Goal: Navigation & Orientation: Understand site structure

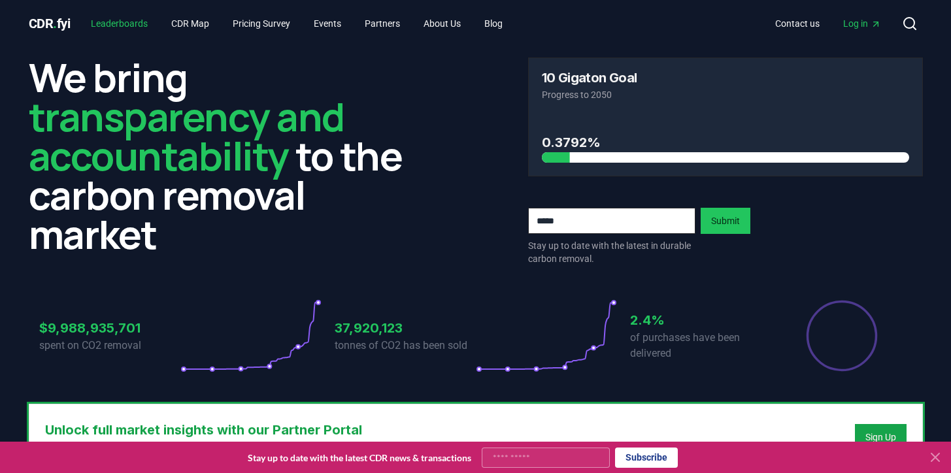
click at [141, 24] on link "Leaderboards" at bounding box center [119, 24] width 78 height 24
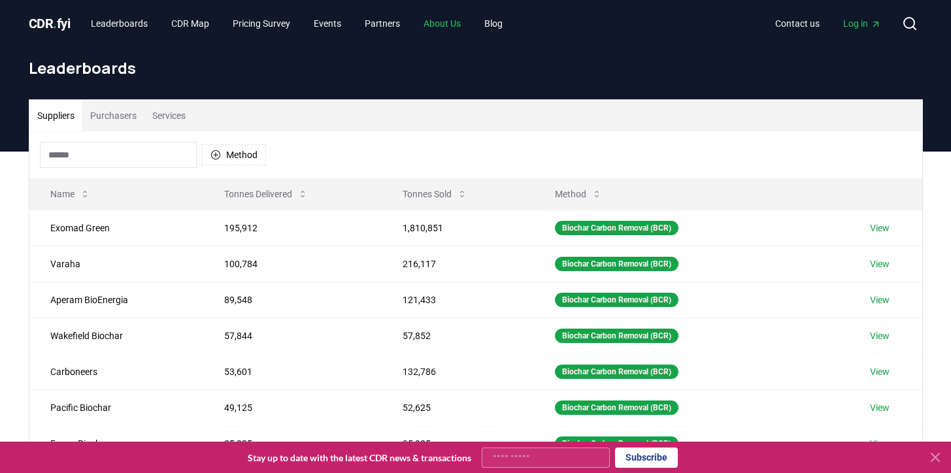
click at [462, 23] on link "About Us" at bounding box center [442, 24] width 58 height 24
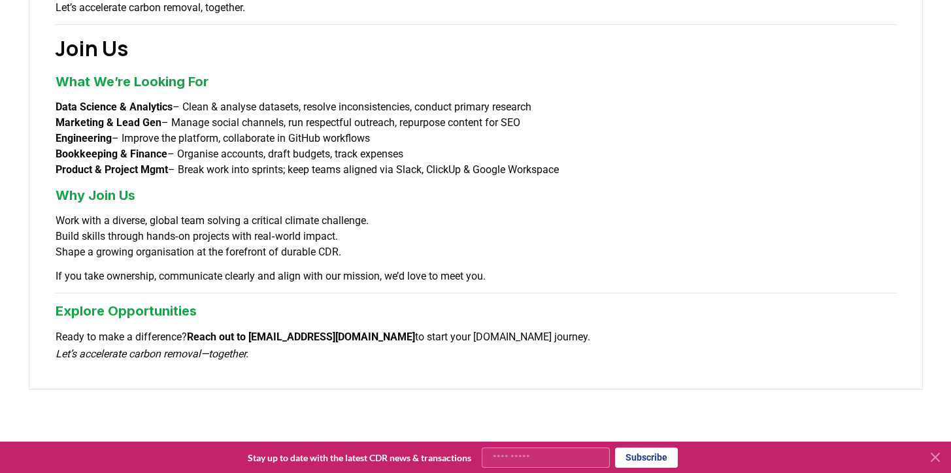
scroll to position [1124, 0]
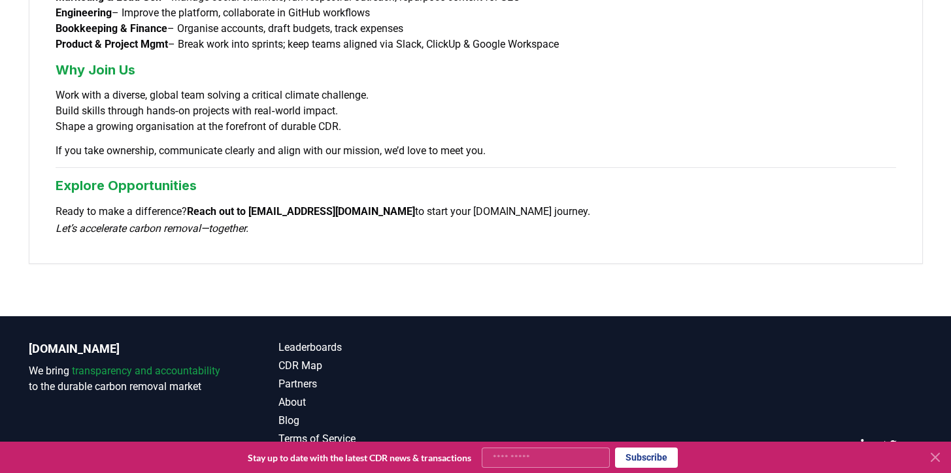
click at [936, 461] on icon at bounding box center [936, 458] width 16 height 16
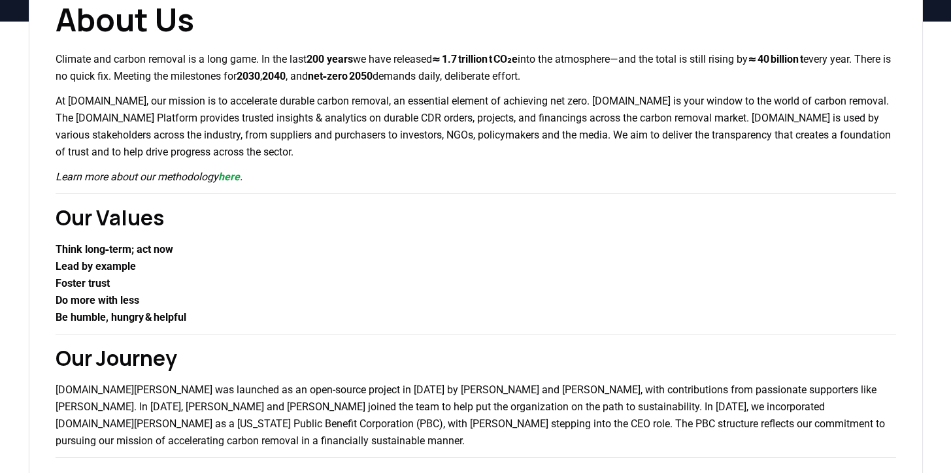
scroll to position [0, 0]
